Goal: Find specific page/section: Find specific page/section

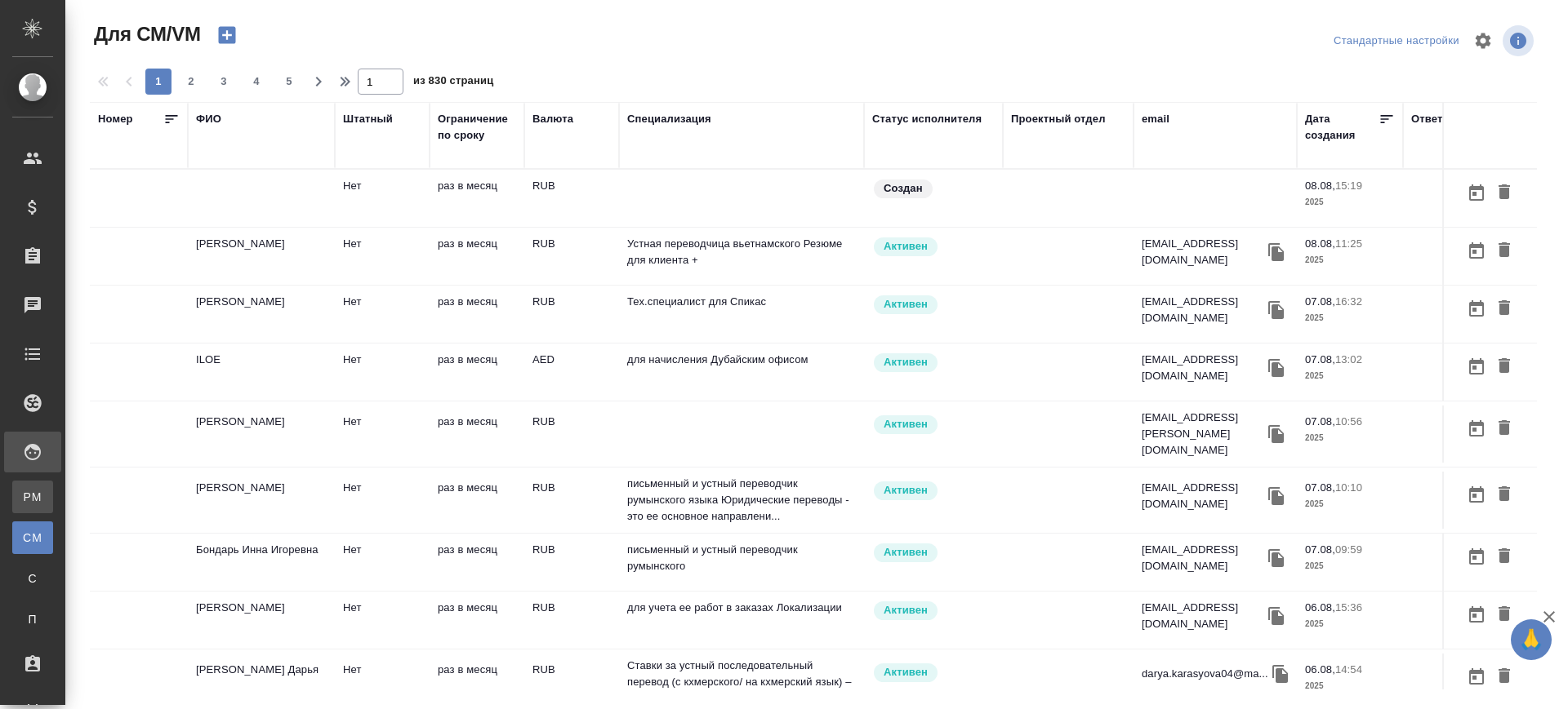
click at [34, 505] on link "PM Для PM/[GEOGRAPHIC_DATA]" at bounding box center [32, 497] width 41 height 32
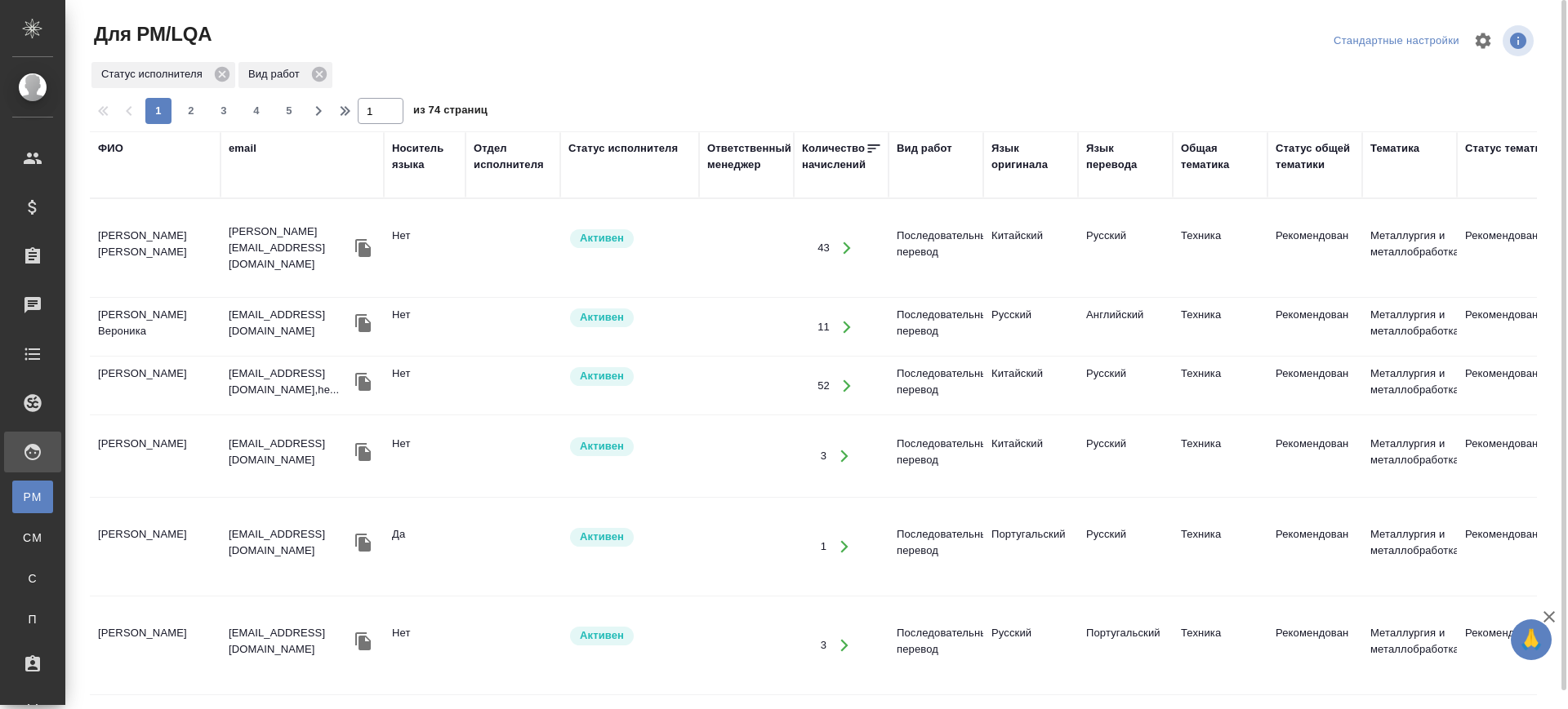
click at [1007, 149] on div "Язык оригинала" at bounding box center [1031, 157] width 78 height 32
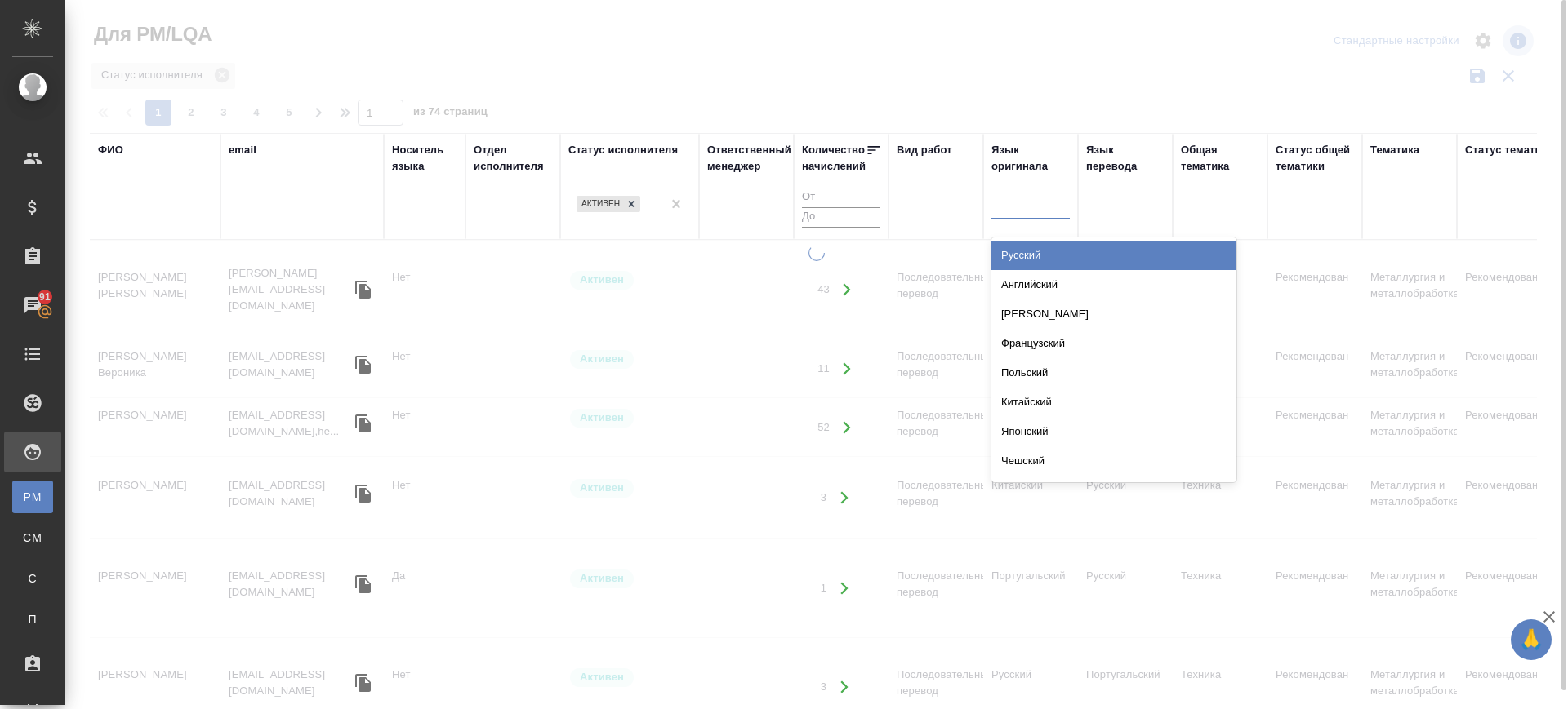
click at [1045, 209] on div at bounding box center [1031, 204] width 78 height 24
type input "кит"
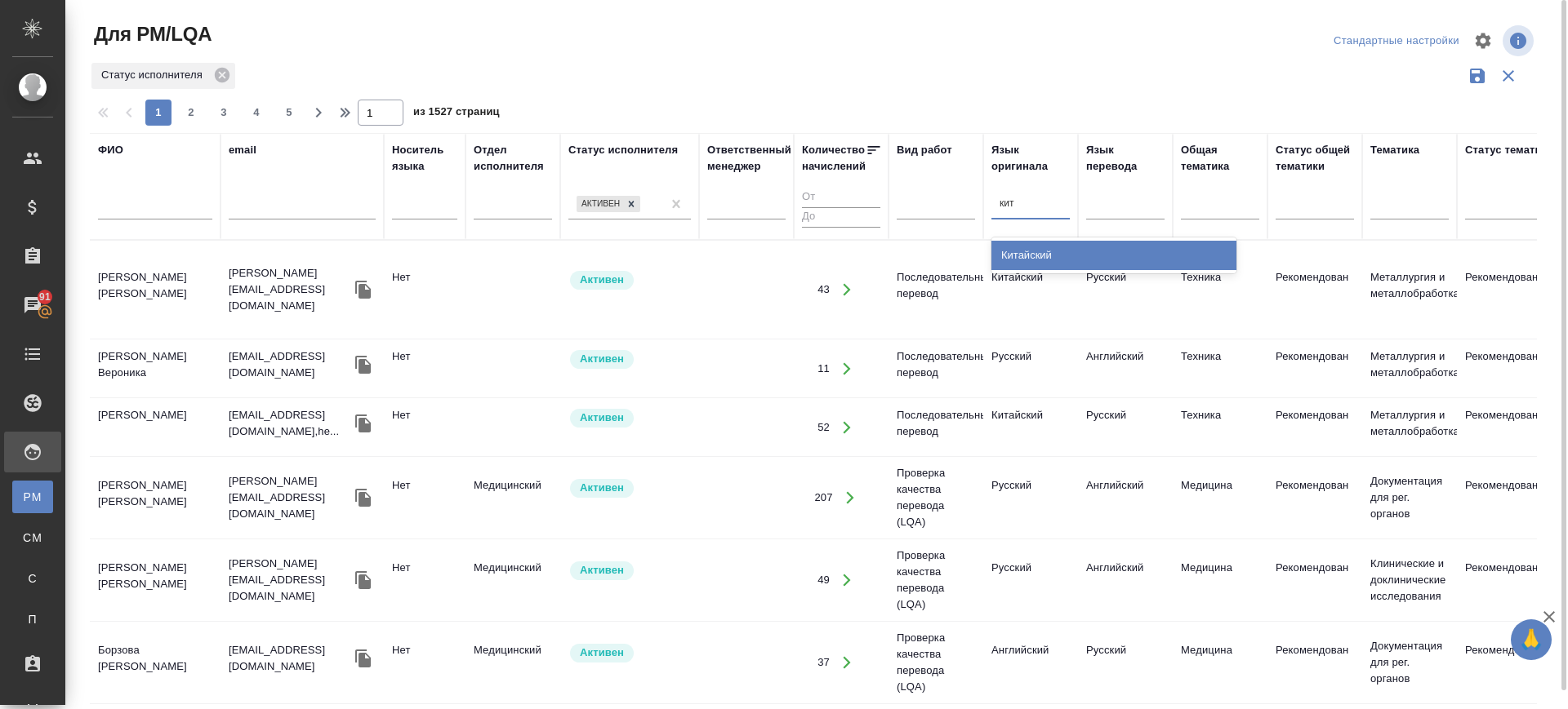
click at [1065, 258] on div "Китайский" at bounding box center [1114, 256] width 245 height 29
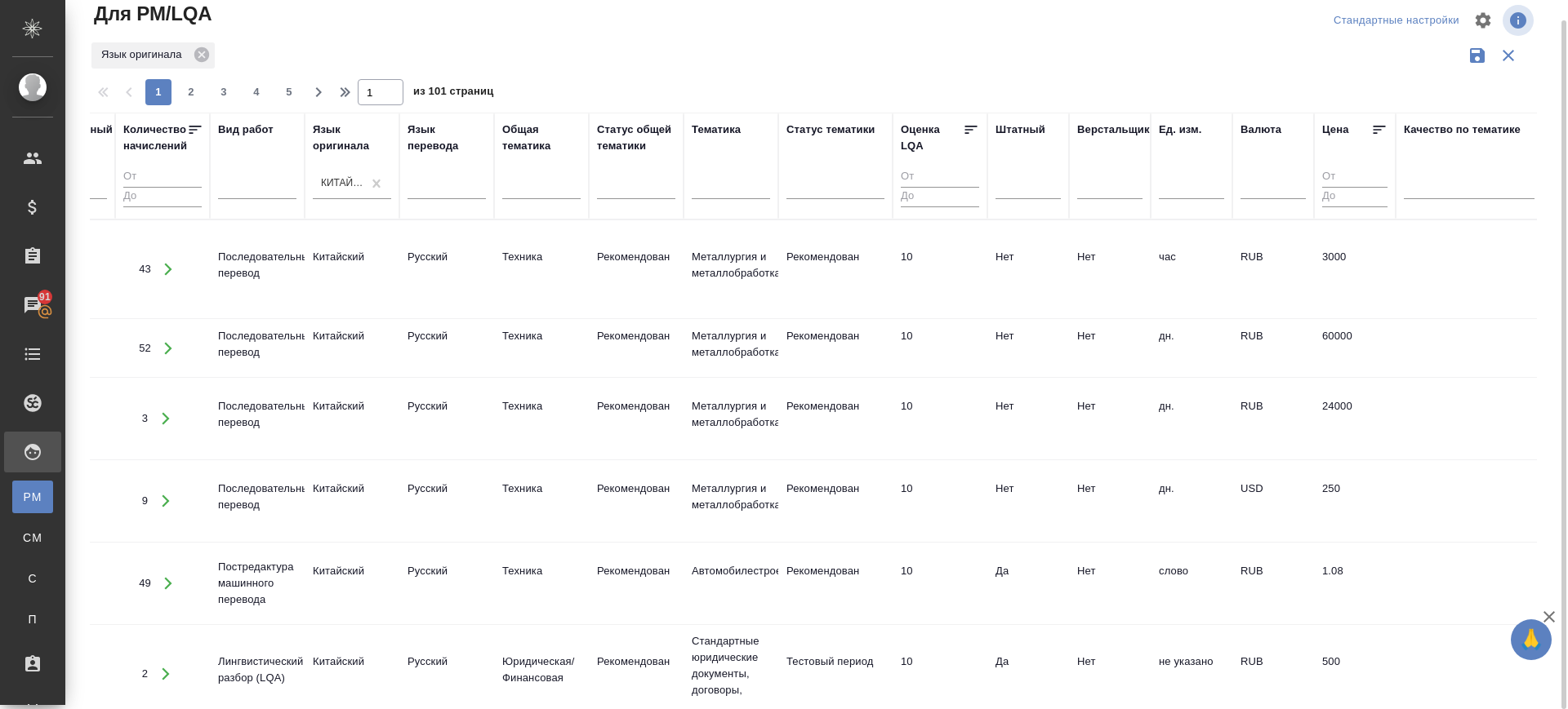
scroll to position [0, 984]
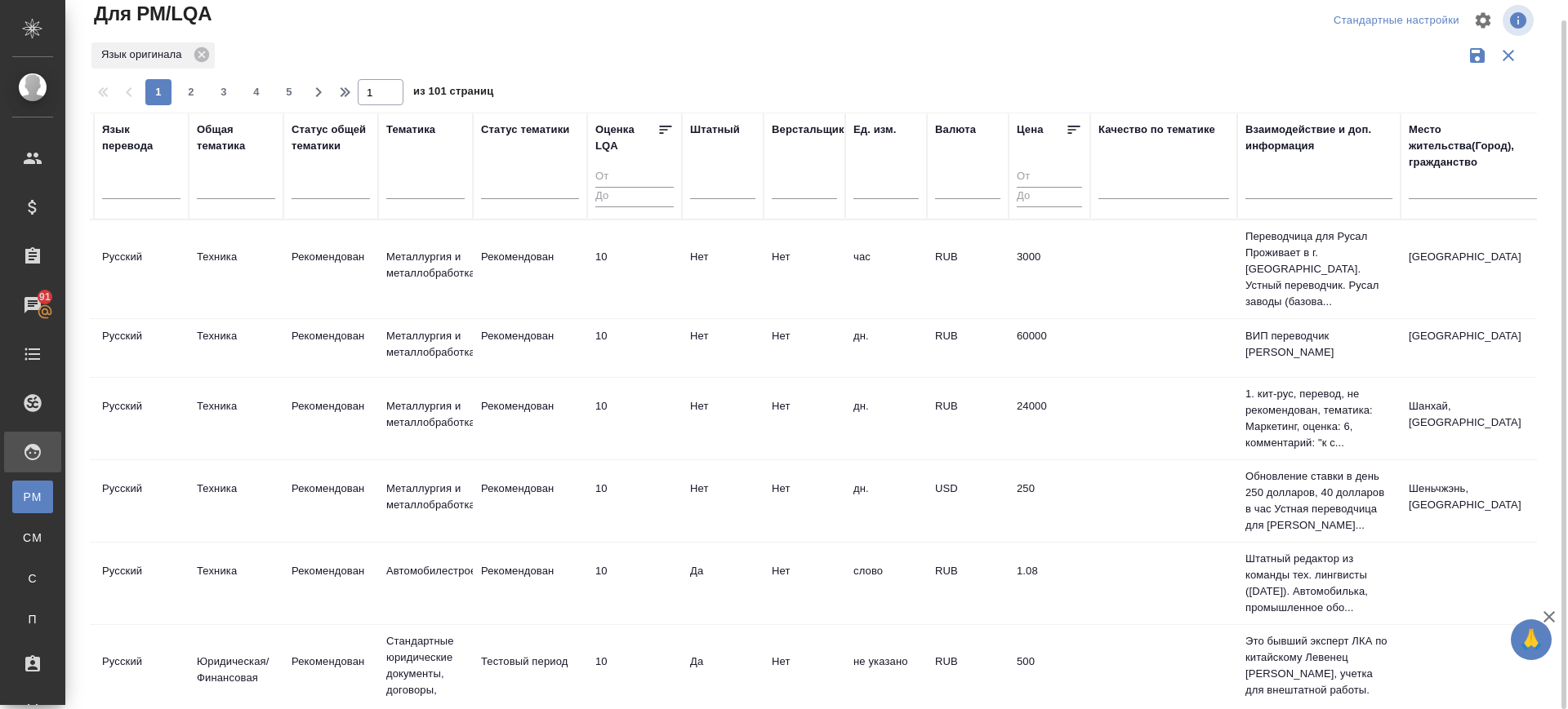
click at [1436, 161] on div "Место жительства(Город), гражданство" at bounding box center [1473, 146] width 130 height 49
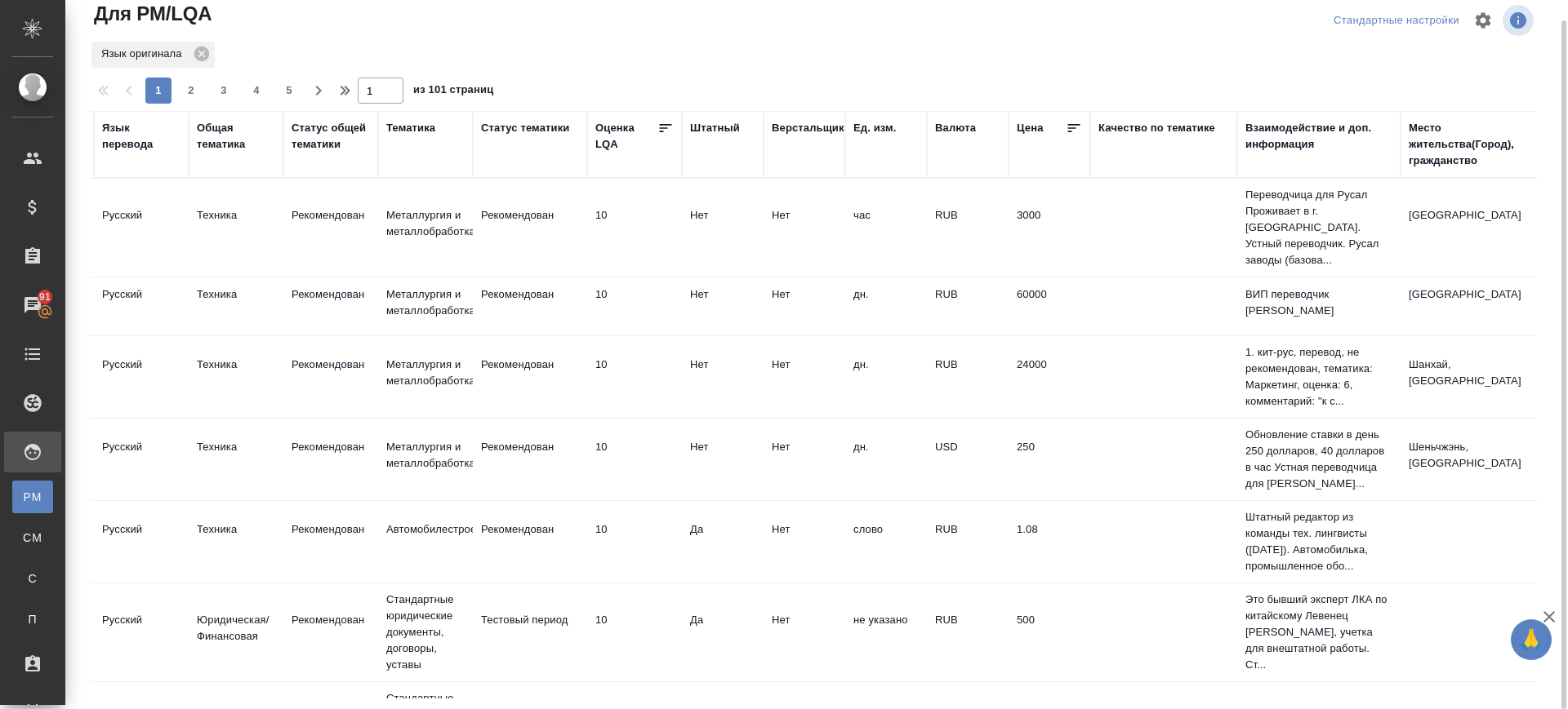
click at [1434, 151] on div "Место жительства(Город), гражданство" at bounding box center [1473, 144] width 130 height 49
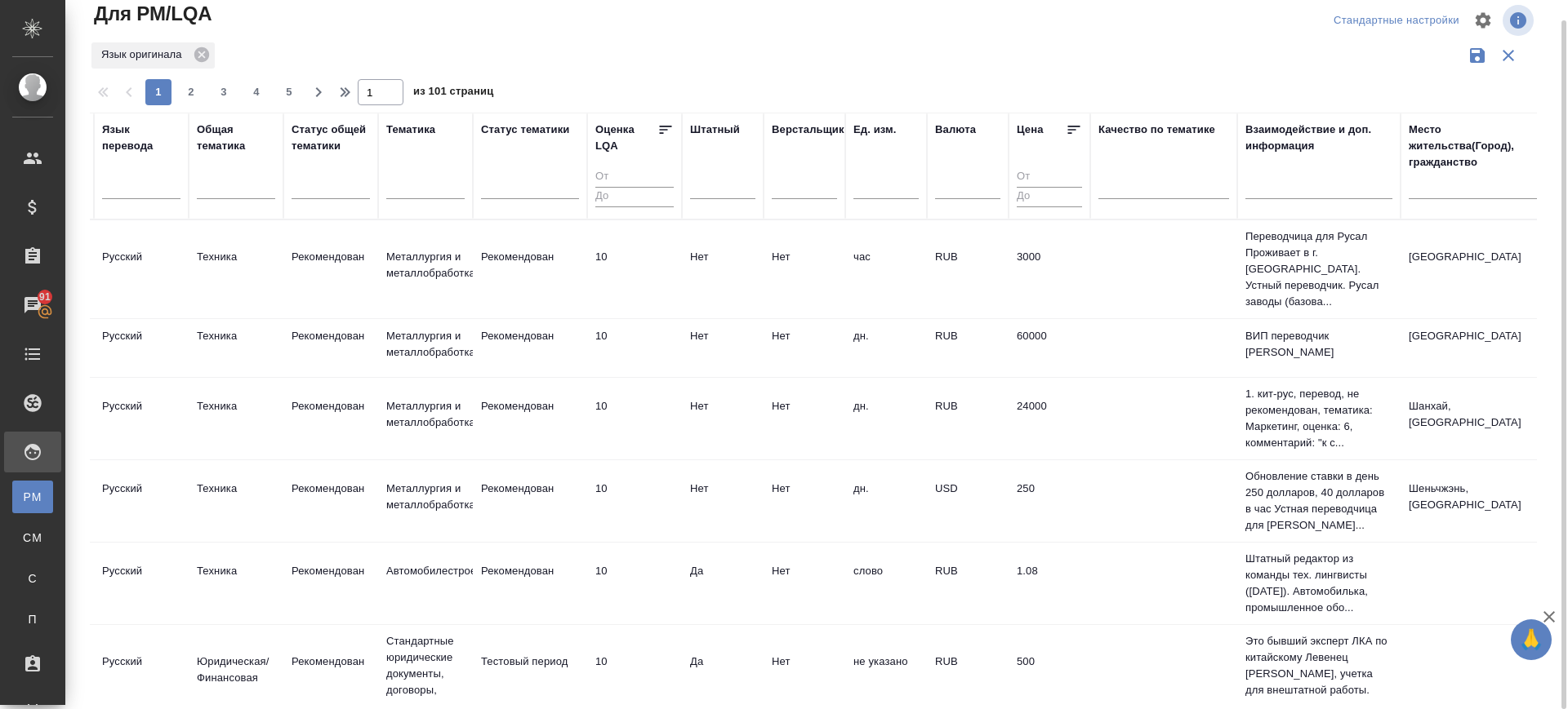
click at [1435, 186] on input "text" at bounding box center [1473, 189] width 130 height 20
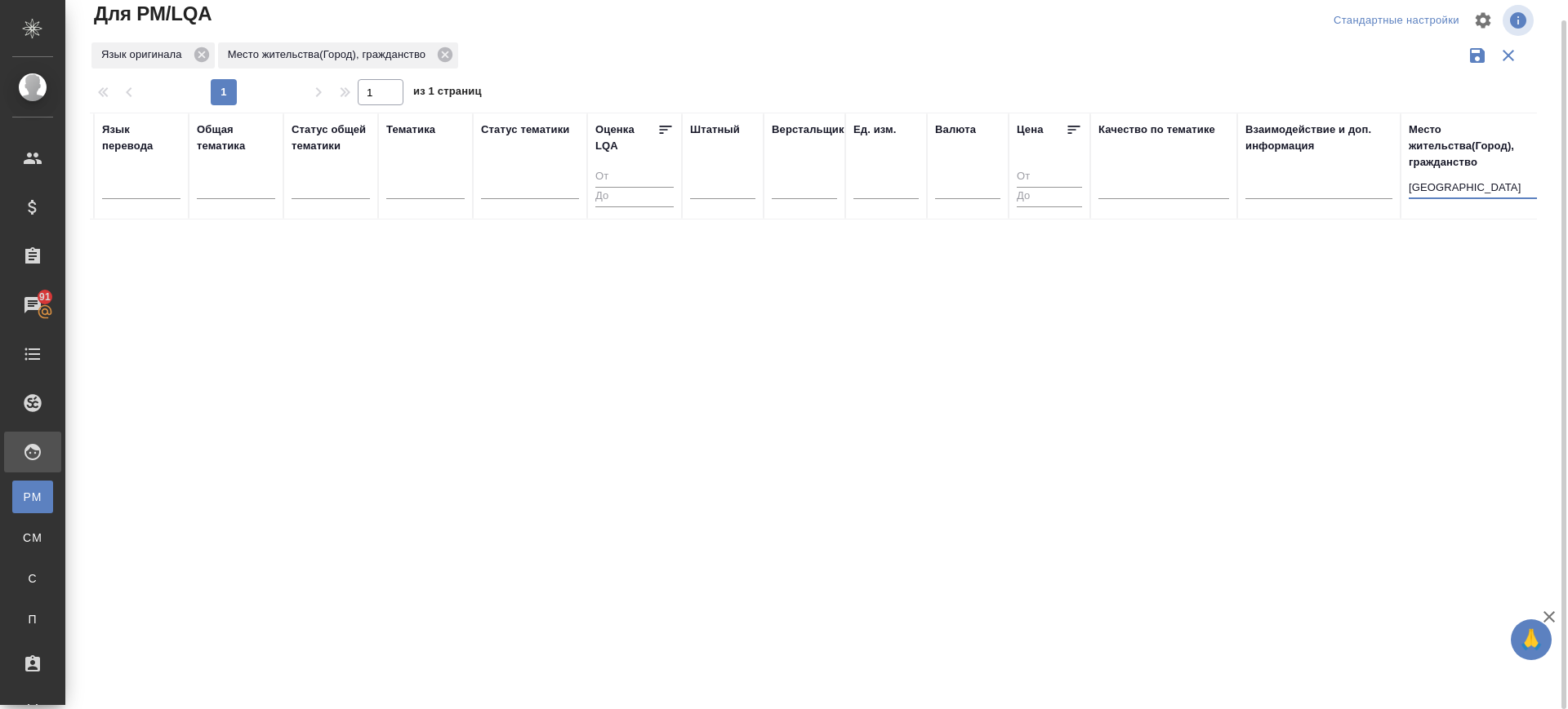
drag, startPoint x: 1442, startPoint y: 187, endPoint x: 1317, endPoint y: 183, distance: 125.1
click at [1327, 192] on tr "ФИО email Носитель языка Отдел исполнителя Статус исполнителя Ответственный мен…" at bounding box center [404, 165] width 2598 height 107
type input "[GEOGRAPHIC_DATA]"
click at [205, 49] on icon at bounding box center [200, 55] width 14 height 14
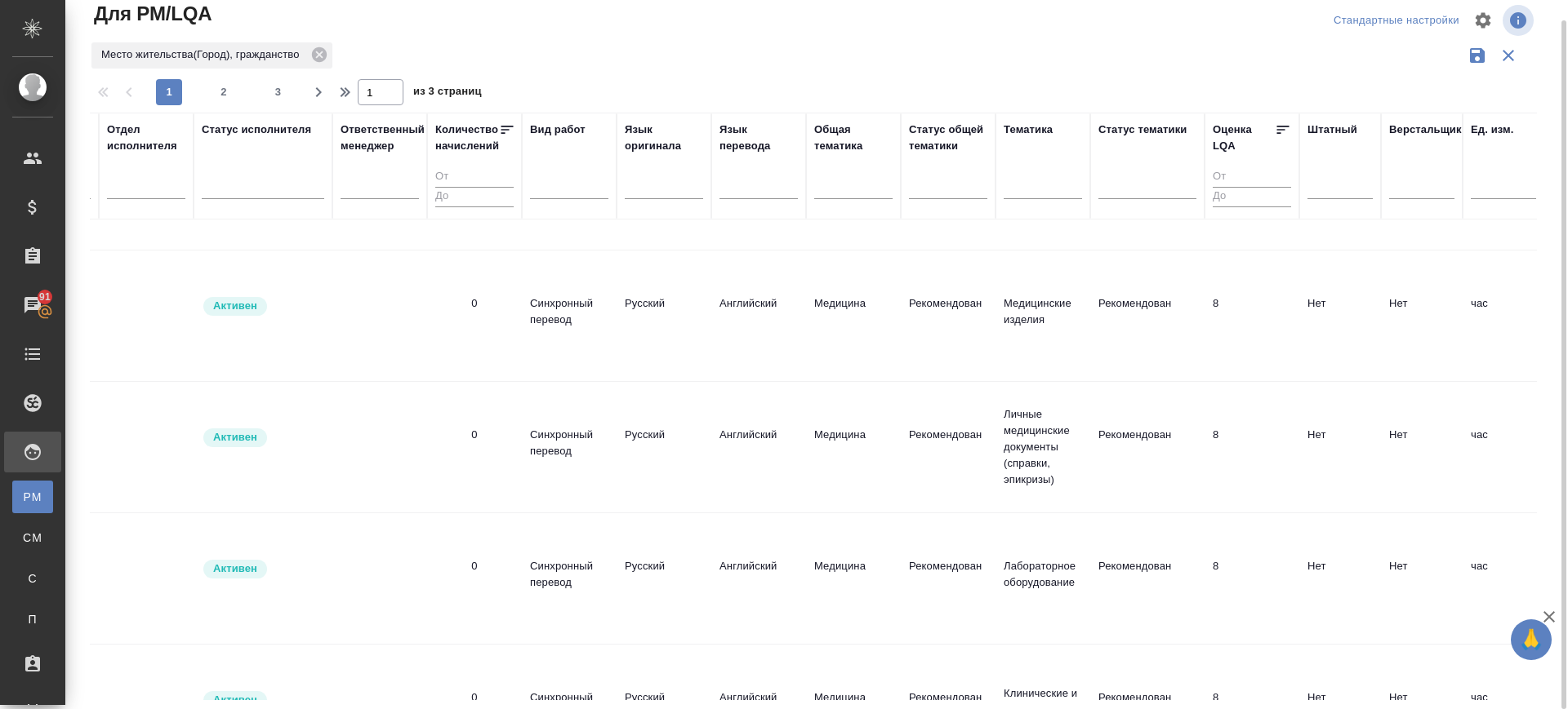
scroll to position [1727, 367]
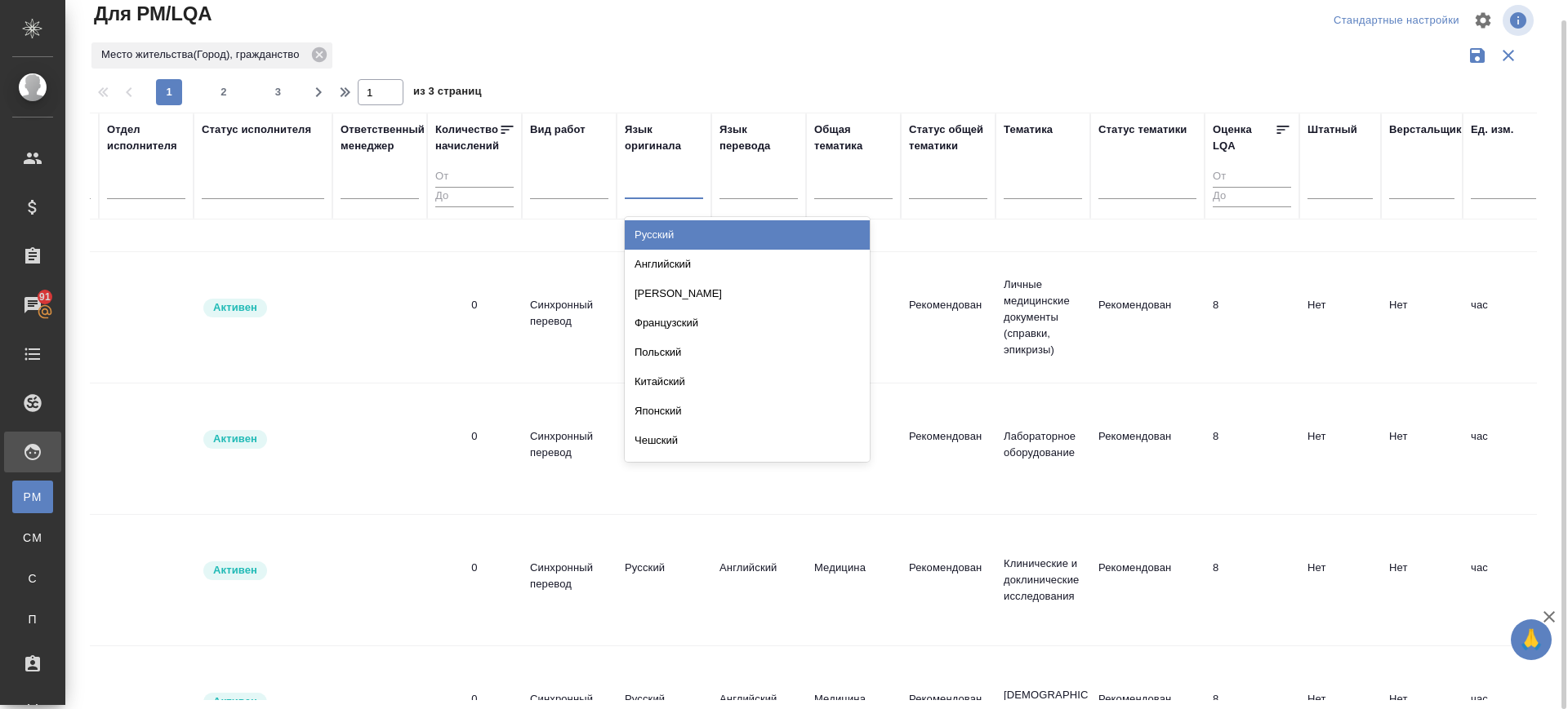
click at [678, 183] on div at bounding box center [664, 183] width 78 height 24
type input "кит"
click at [690, 233] on div "Китайский" at bounding box center [747, 235] width 245 height 29
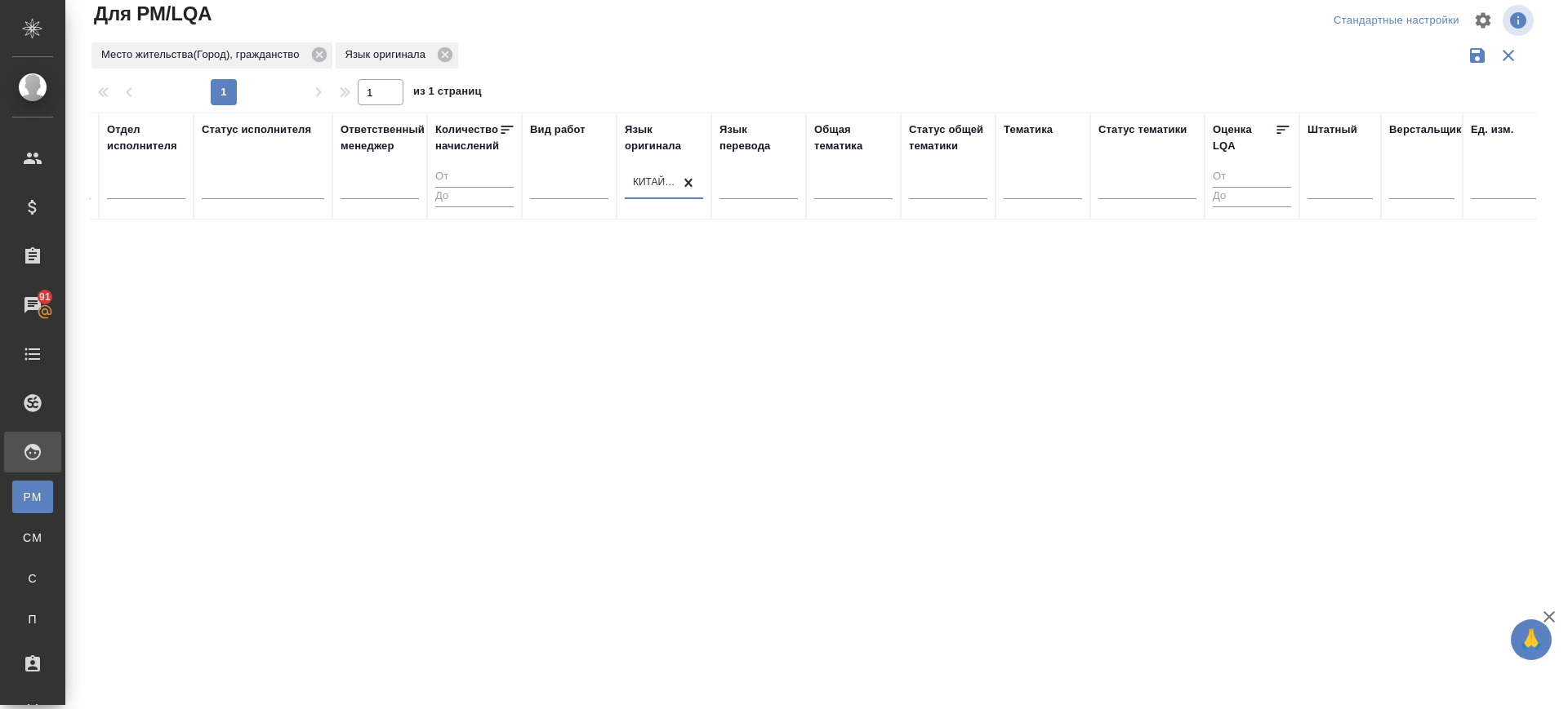
scroll to position [0, 367]
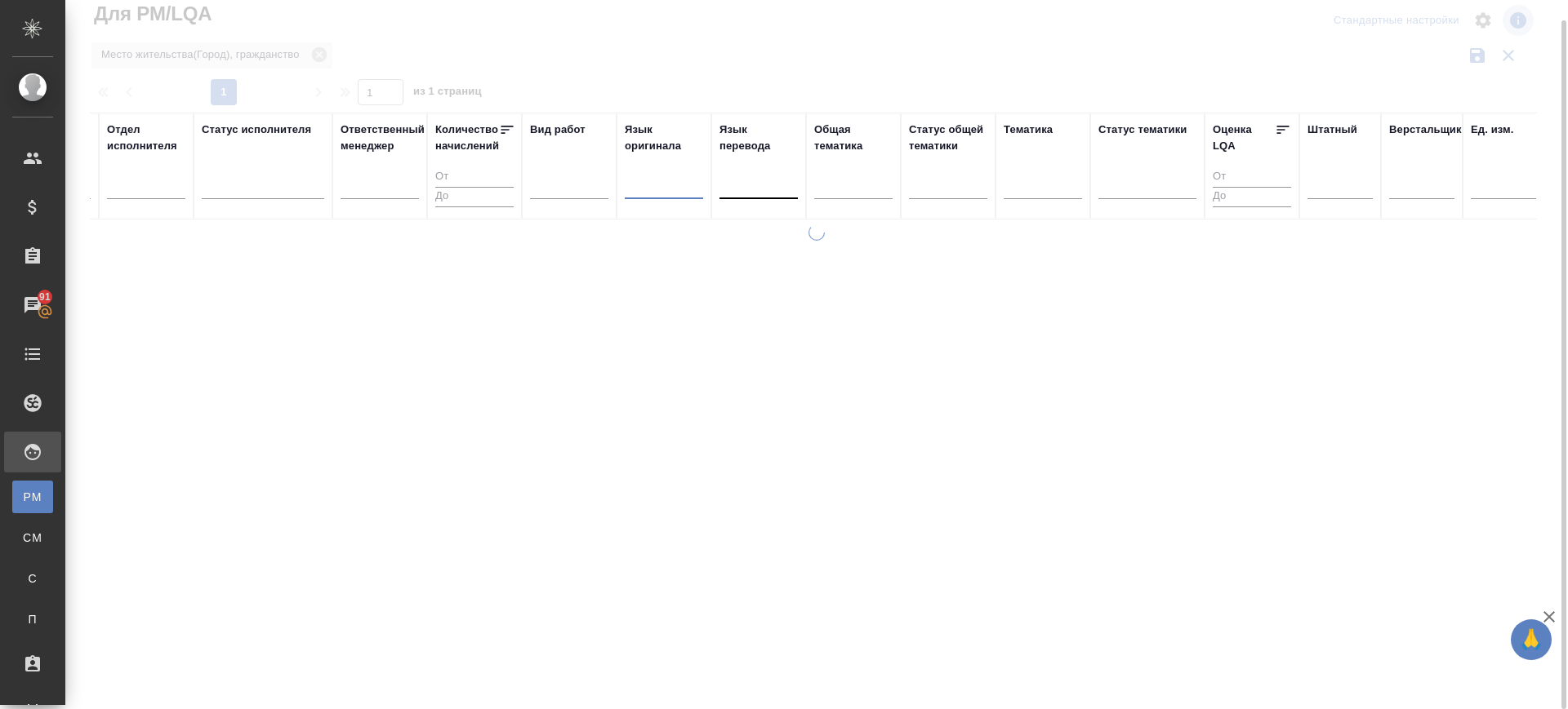
click at [729, 187] on div at bounding box center [759, 183] width 78 height 24
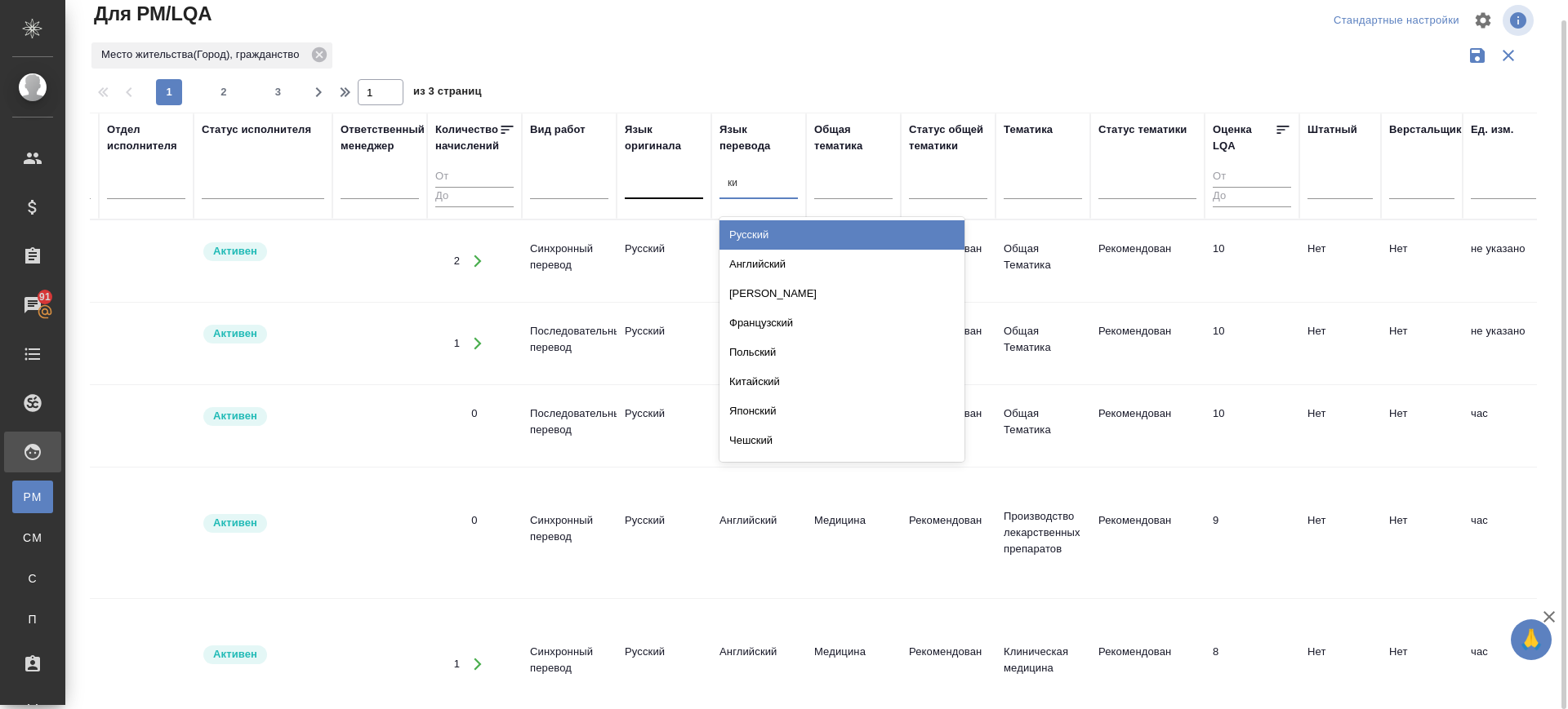
type input "кит"
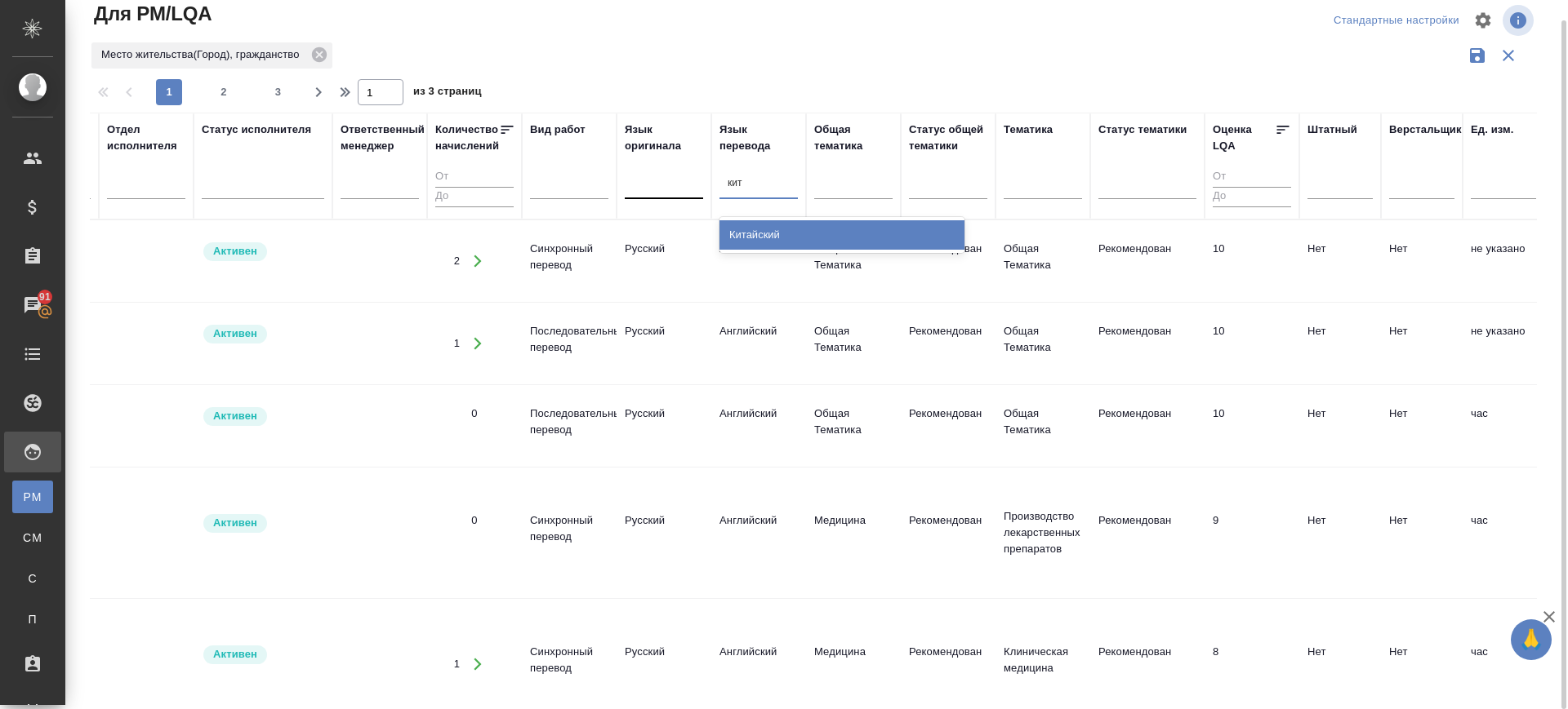
click at [774, 227] on div "Китайский" at bounding box center [842, 235] width 245 height 29
